Goal: Task Accomplishment & Management: Manage account settings

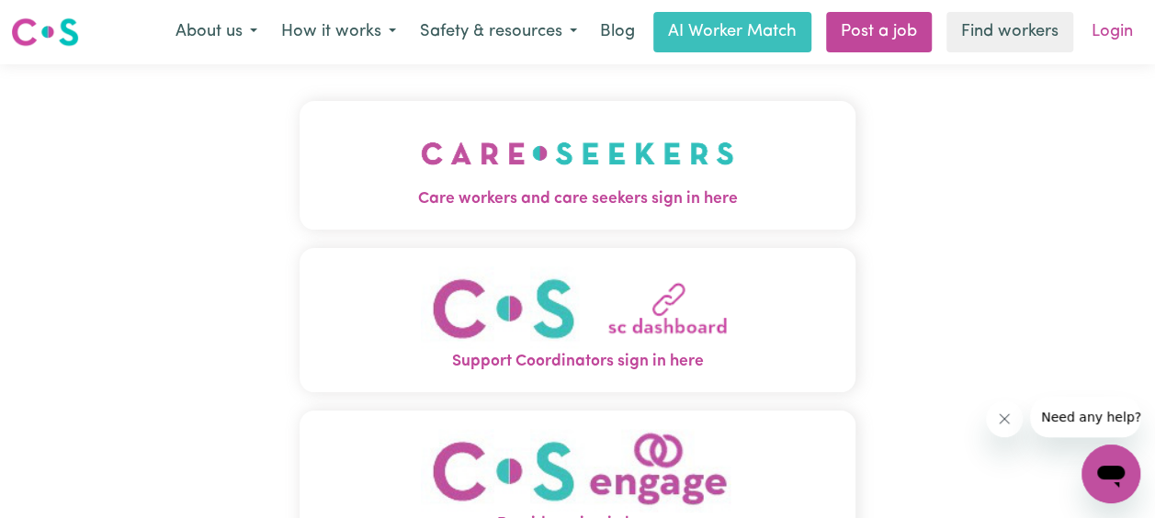
click at [1111, 28] on link "Login" at bounding box center [1111, 32] width 63 height 40
click at [1126, 37] on link "Login" at bounding box center [1111, 32] width 63 height 40
click at [1106, 35] on link "Login" at bounding box center [1111, 32] width 63 height 40
click at [654, 214] on button "Care workers and care seekers sign in here" at bounding box center [577, 165] width 556 height 129
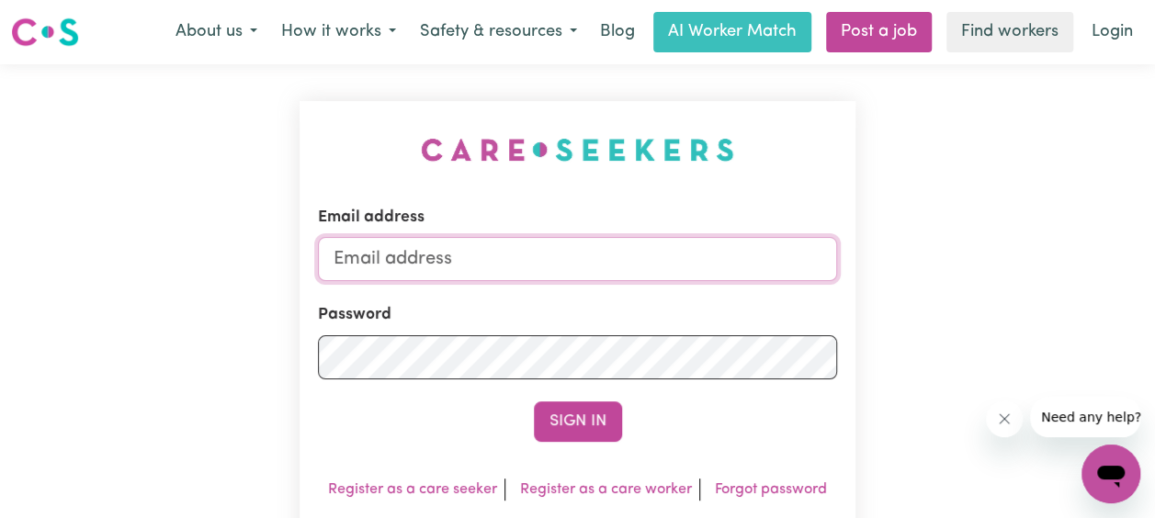
click at [547, 267] on input "Email address" at bounding box center [577, 259] width 519 height 44
type input "[EMAIL_ADDRESS][DOMAIN_NAME]"
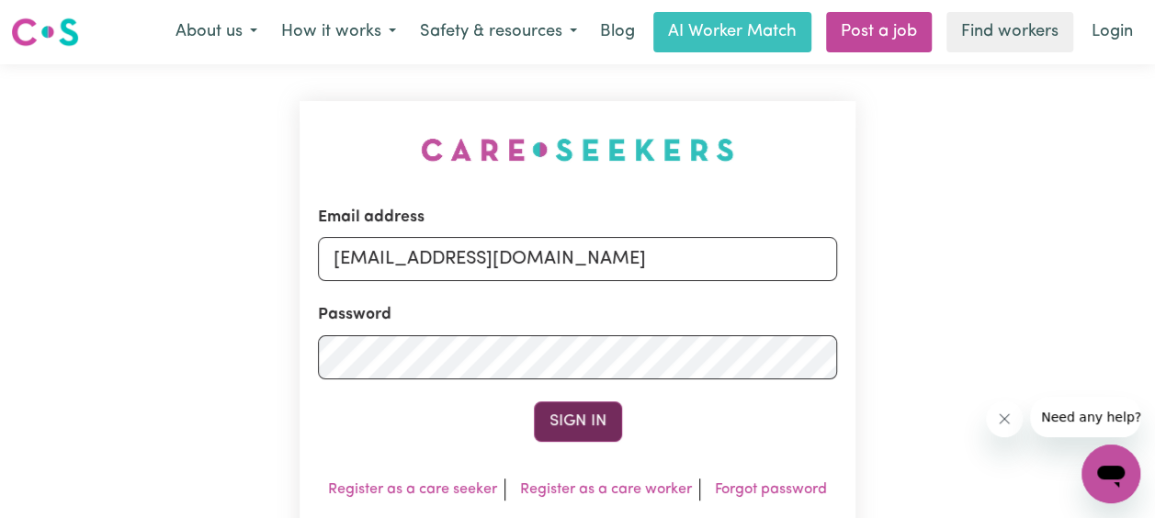
click at [575, 431] on button "Sign In" at bounding box center [578, 421] width 88 height 40
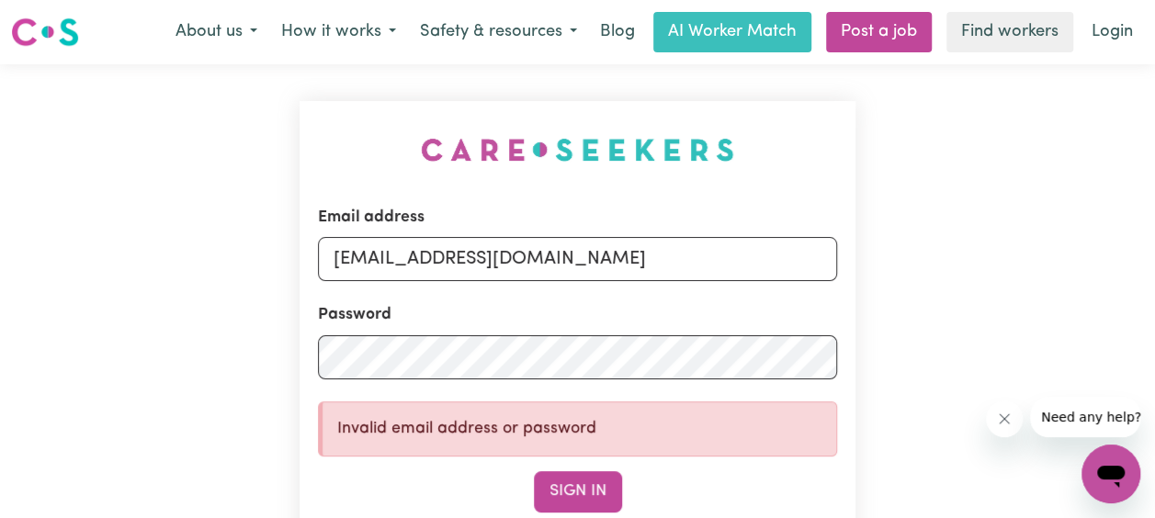
click at [879, 316] on div "Email address [EMAIL_ADDRESS][DOMAIN_NAME] Password Invalid email address or pa…" at bounding box center [577, 396] width 1155 height 665
click at [567, 481] on button "Sign In" at bounding box center [578, 491] width 88 height 40
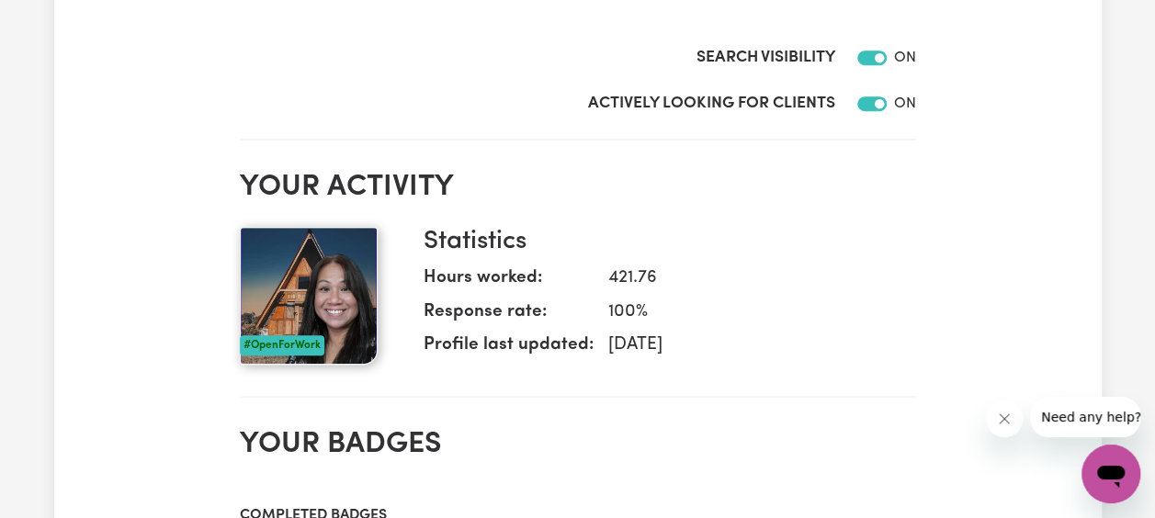
scroll to position [276, 0]
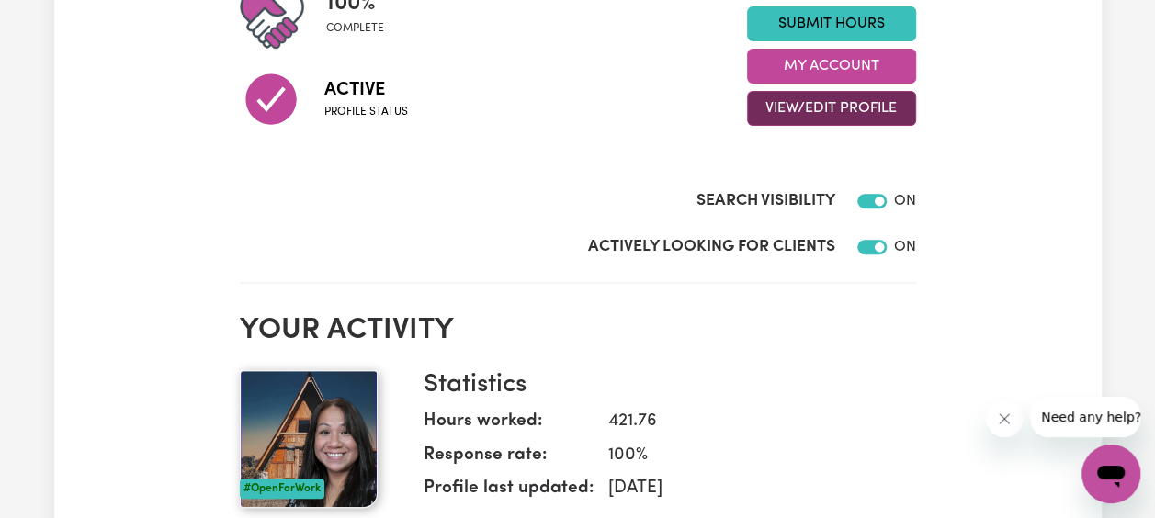
click at [851, 111] on button "View/Edit Profile" at bounding box center [831, 108] width 169 height 35
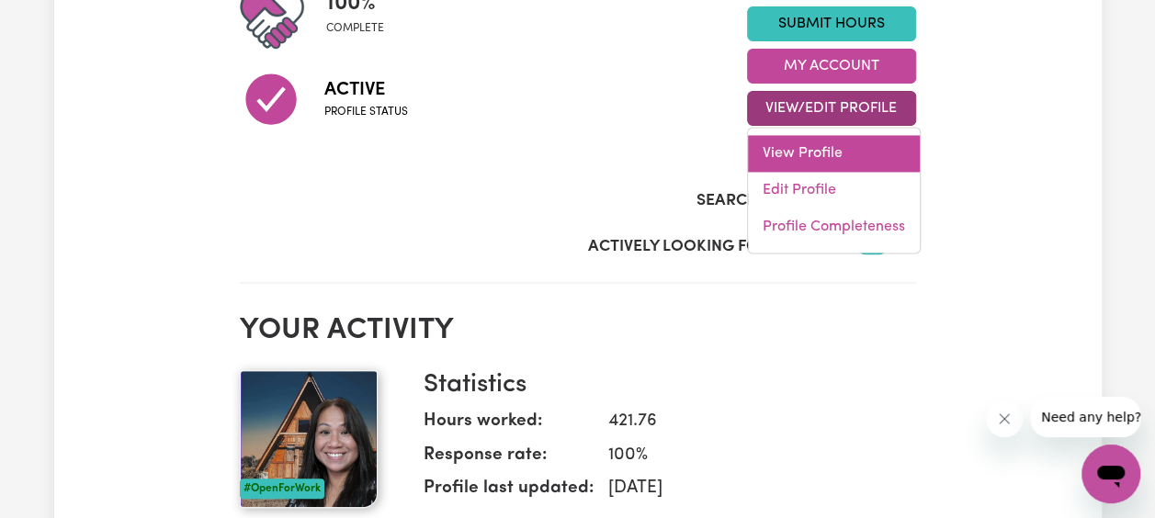
click at [799, 141] on link "View Profile" at bounding box center [834, 153] width 172 height 37
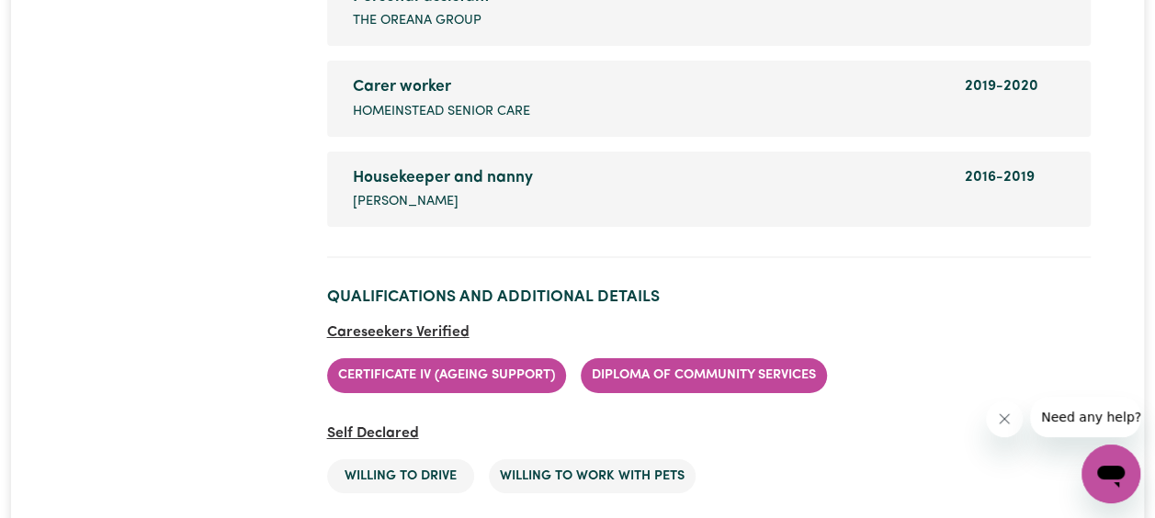
scroll to position [3215, 0]
